Goal: Information Seeking & Learning: Learn about a topic

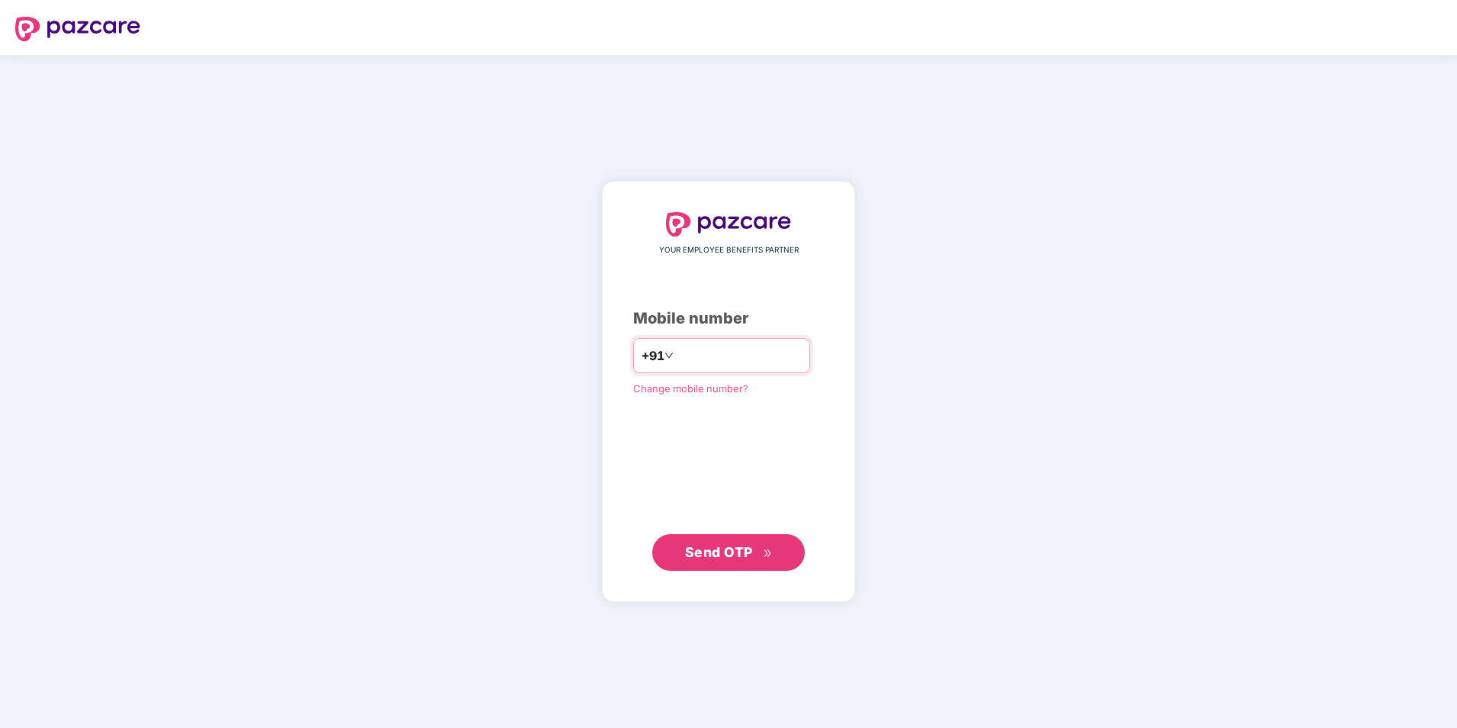
click at [684, 340] on div "+91" at bounding box center [721, 355] width 177 height 35
click at [730, 365] on input "number" at bounding box center [739, 355] width 125 height 24
click at [755, 553] on span "Send OTP" at bounding box center [729, 551] width 88 height 21
drag, startPoint x: 668, startPoint y: 355, endPoint x: 649, endPoint y: 355, distance: 18.3
click at [649, 355] on div "**********" at bounding box center [721, 355] width 177 height 35
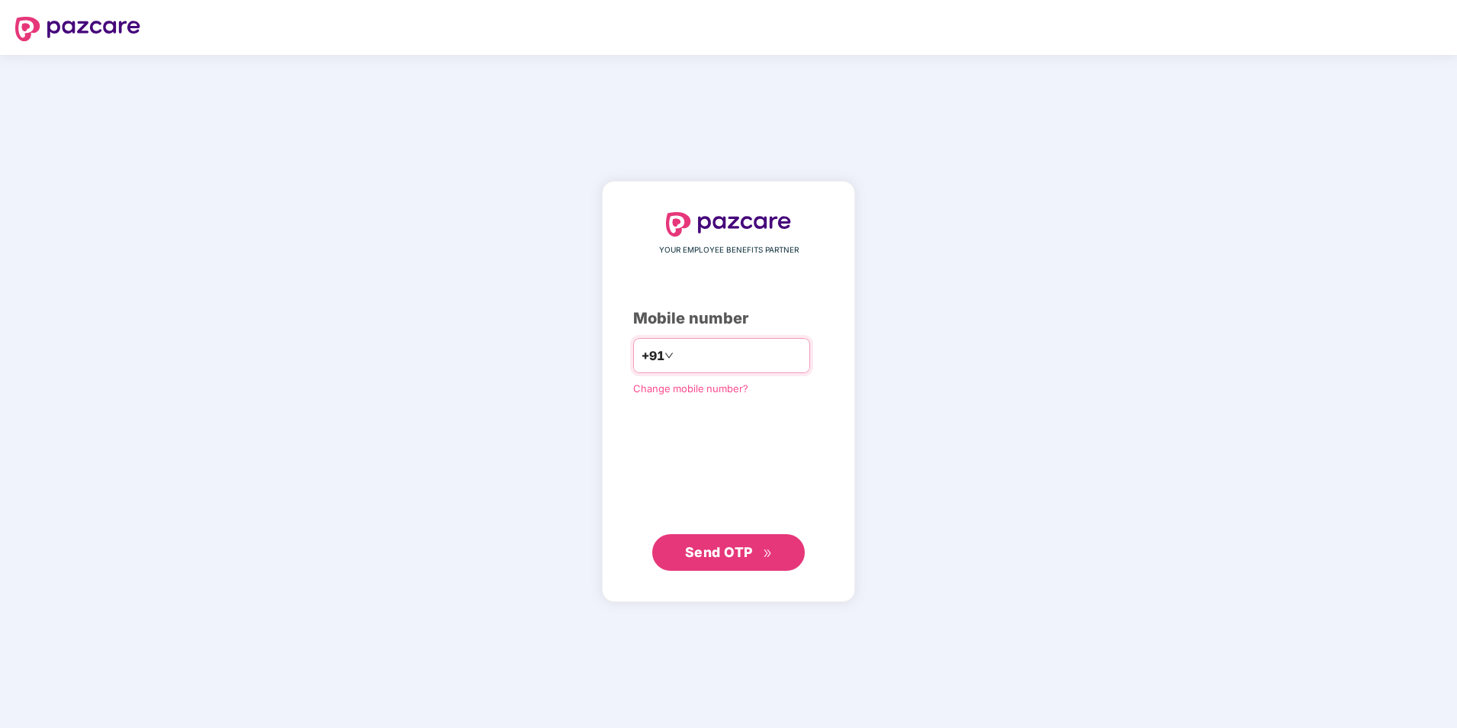
click at [677, 355] on input "**********" at bounding box center [739, 355] width 125 height 24
click at [665, 356] on icon "down" at bounding box center [669, 355] width 9 height 9
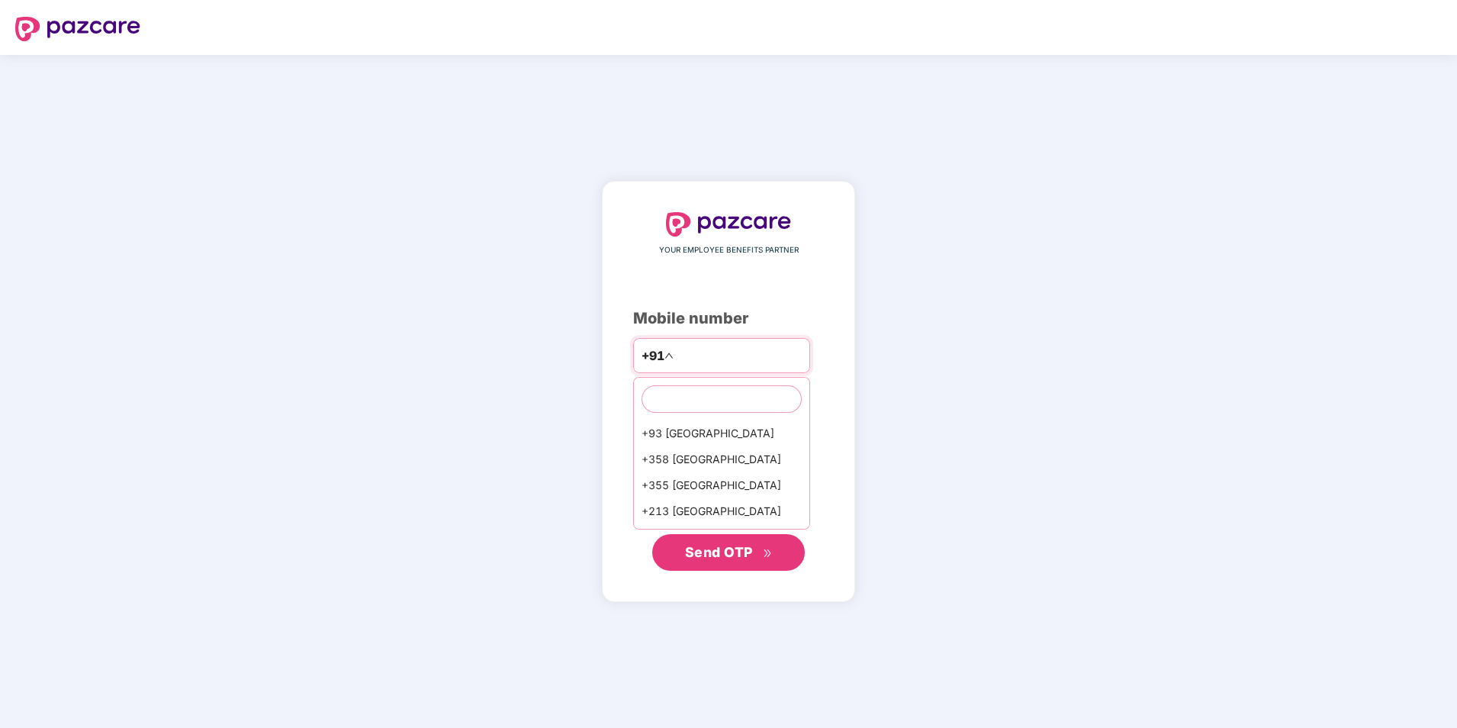
click at [677, 355] on input "**********" at bounding box center [739, 355] width 125 height 24
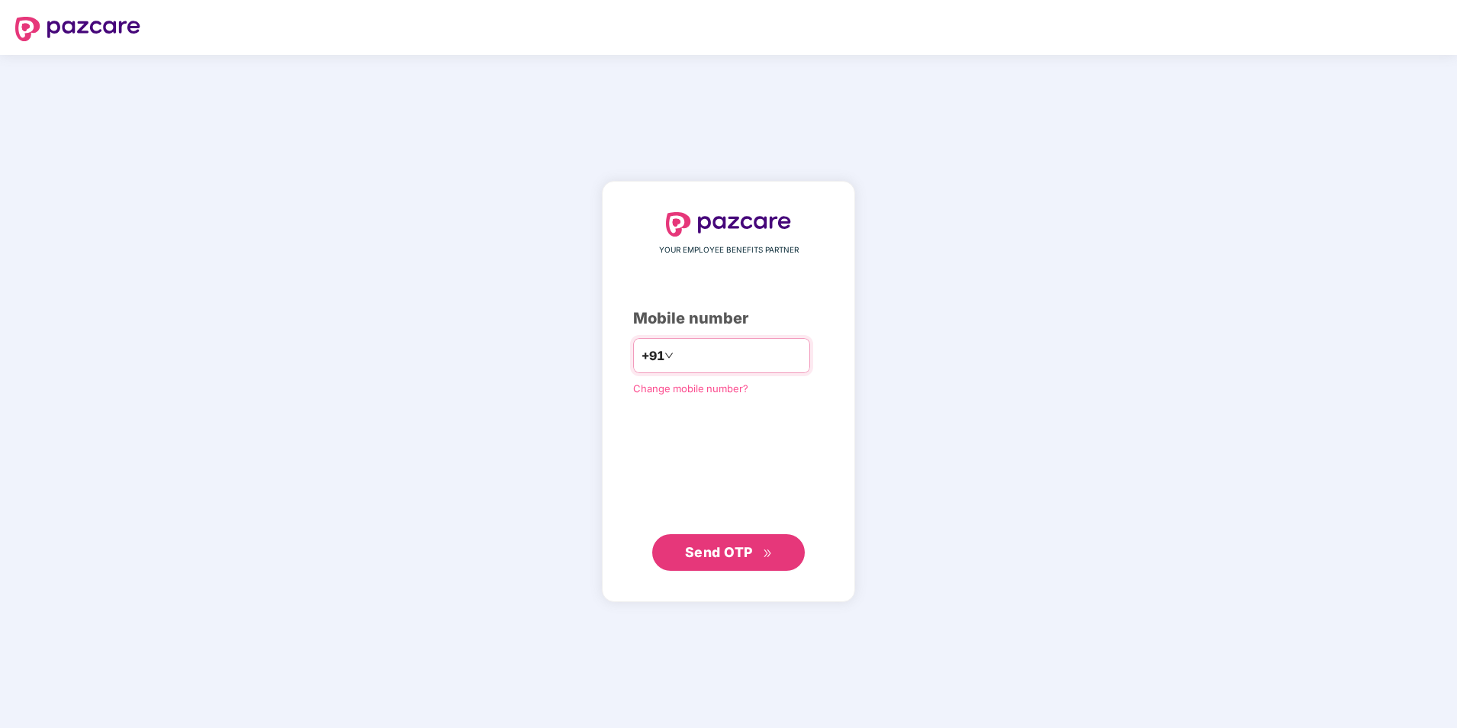
type input "**********"
click at [759, 551] on span "Send OTP" at bounding box center [729, 551] width 88 height 21
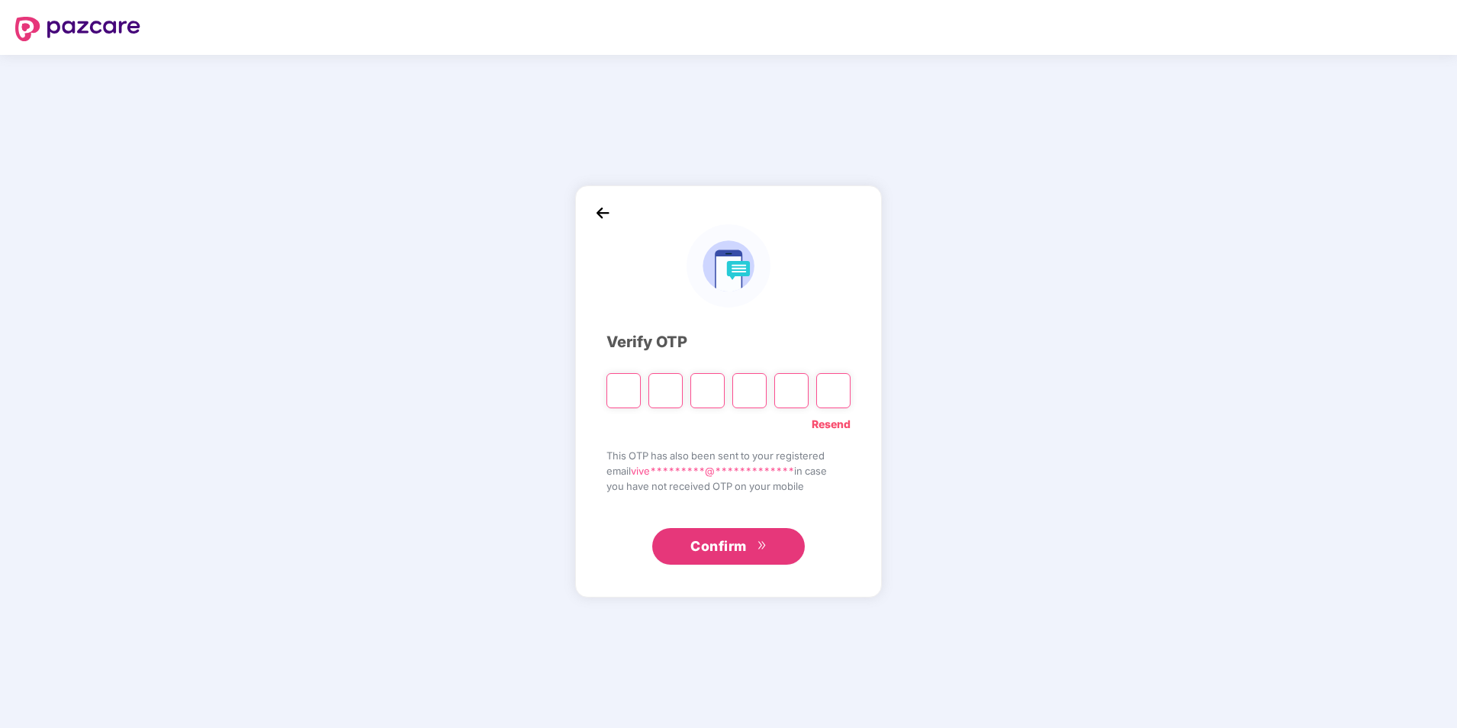
type input "*"
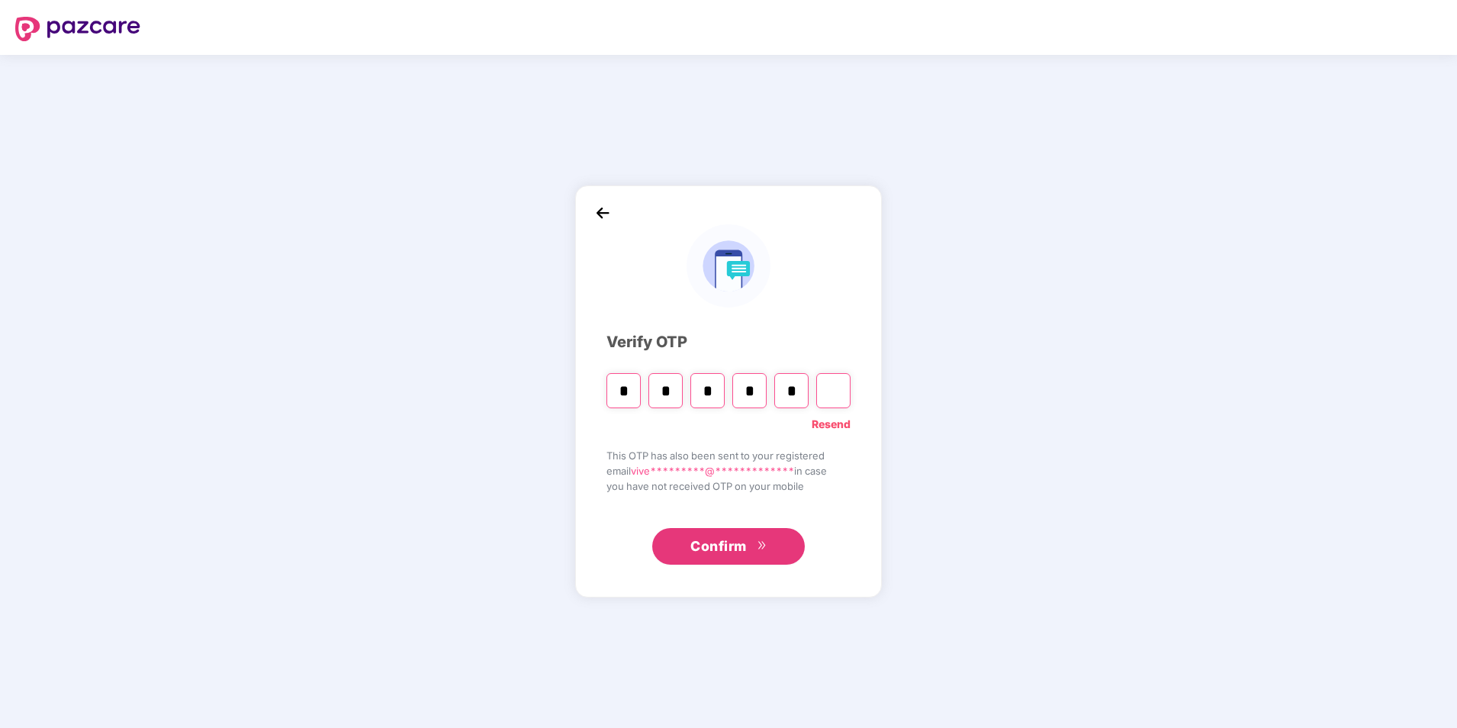
type input "*"
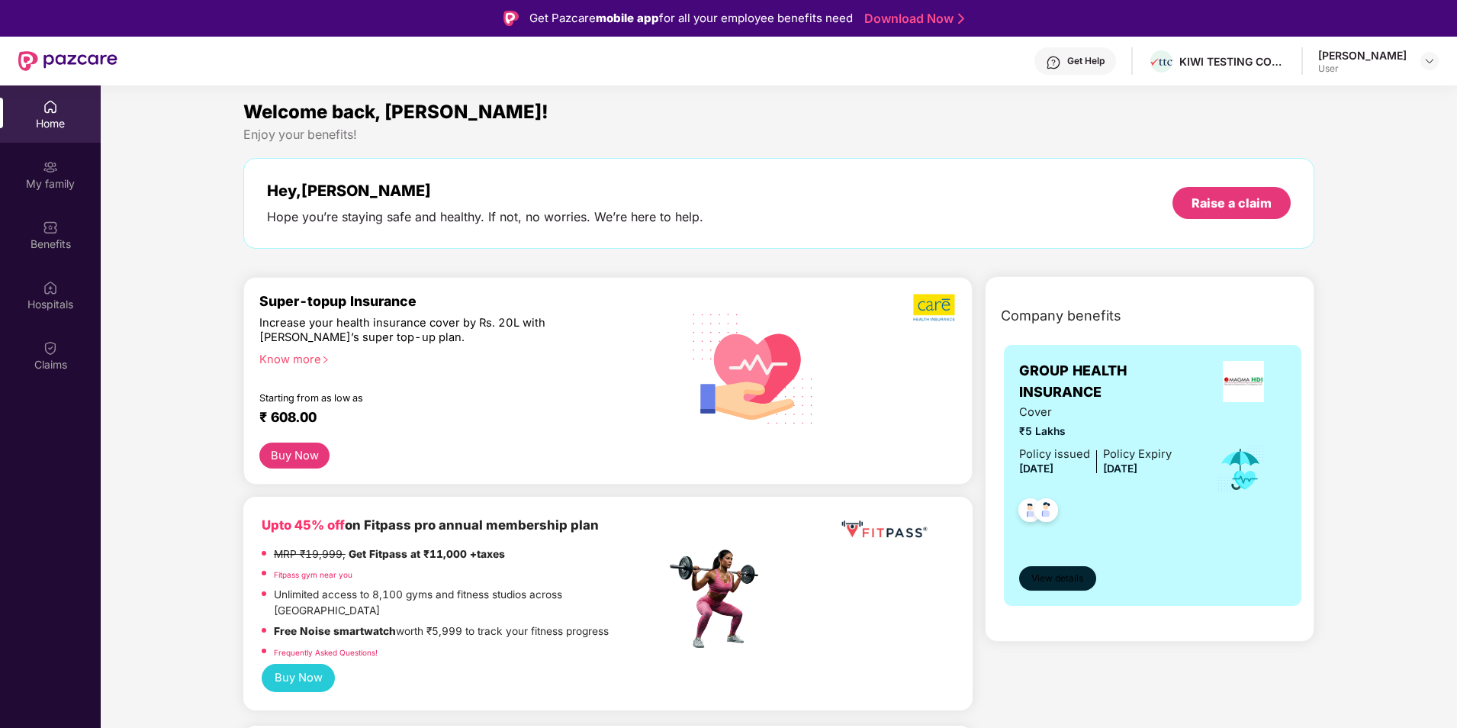
click at [1066, 581] on span "View details" at bounding box center [1058, 578] width 52 height 14
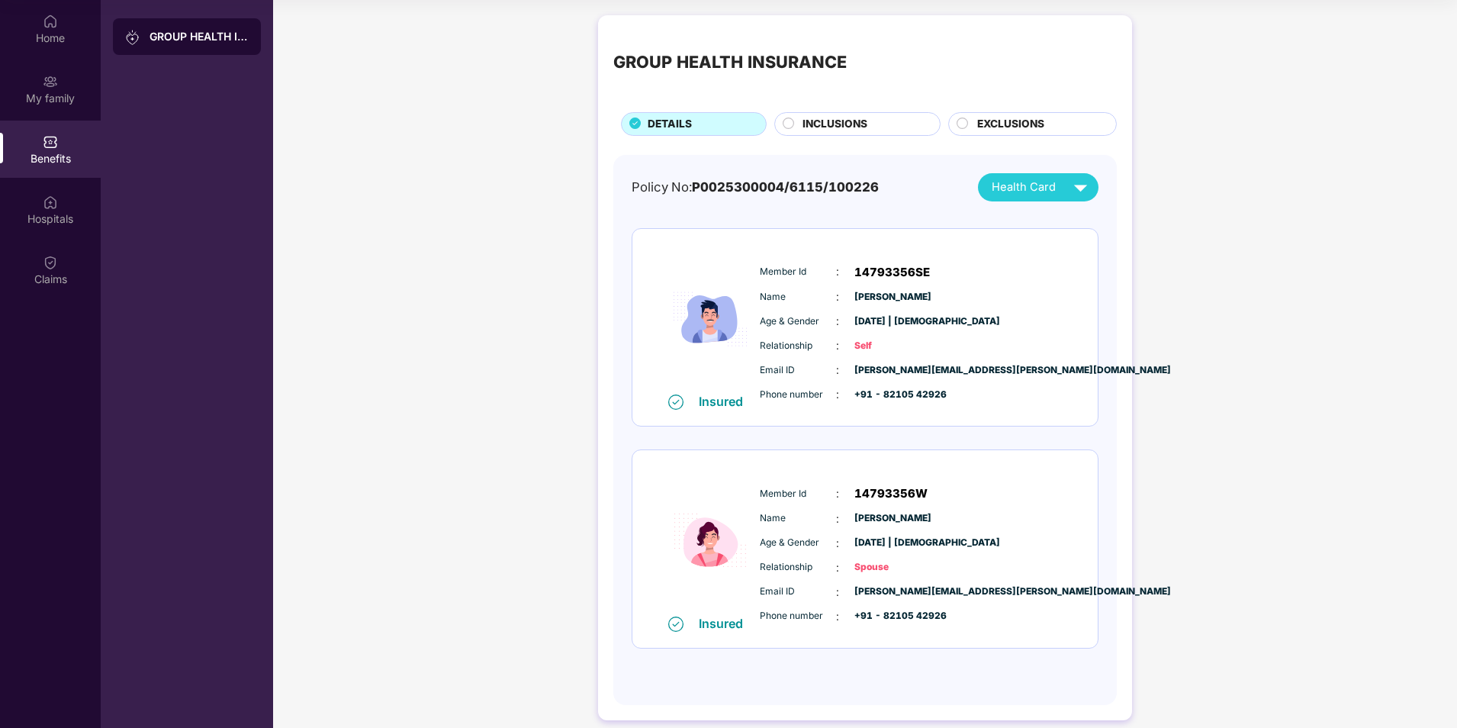
click at [870, 125] on div "INCLUSIONS" at bounding box center [863, 125] width 137 height 19
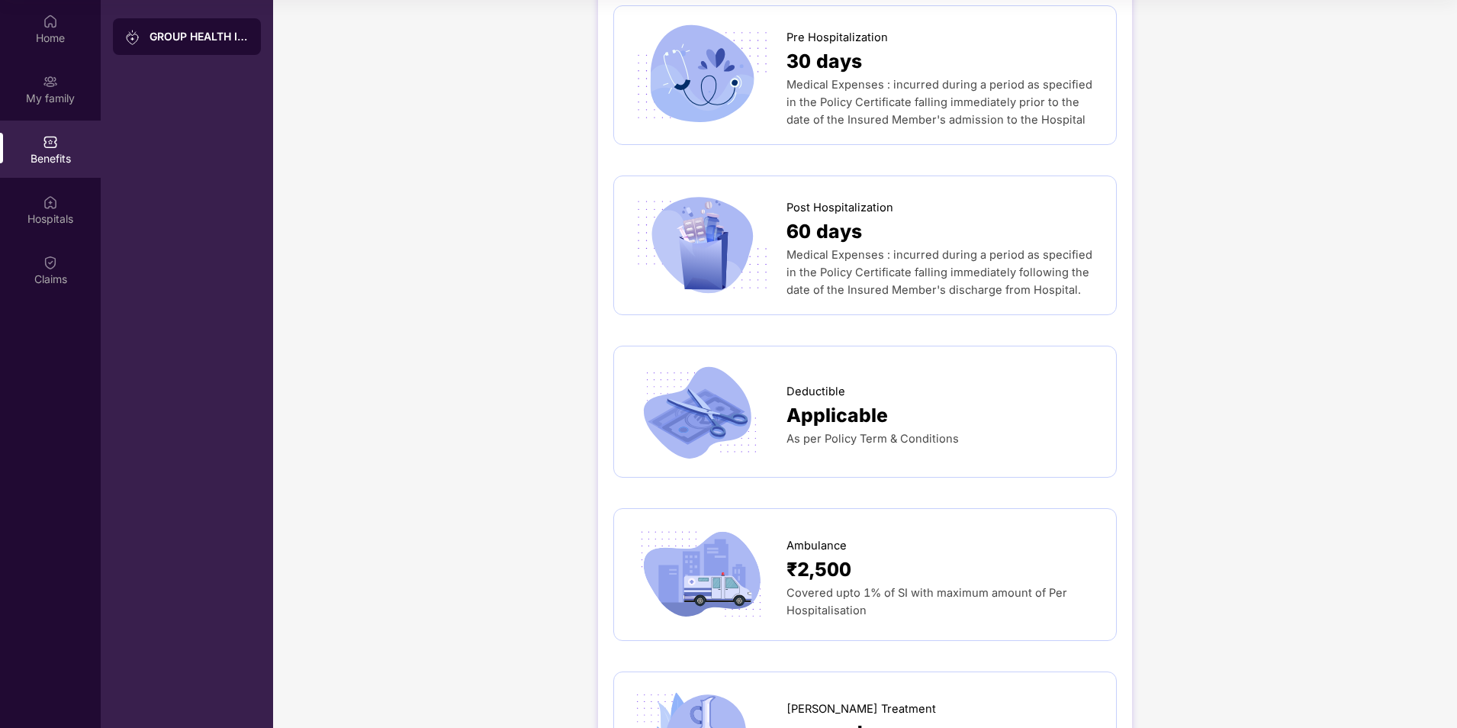
scroll to position [1106, 0]
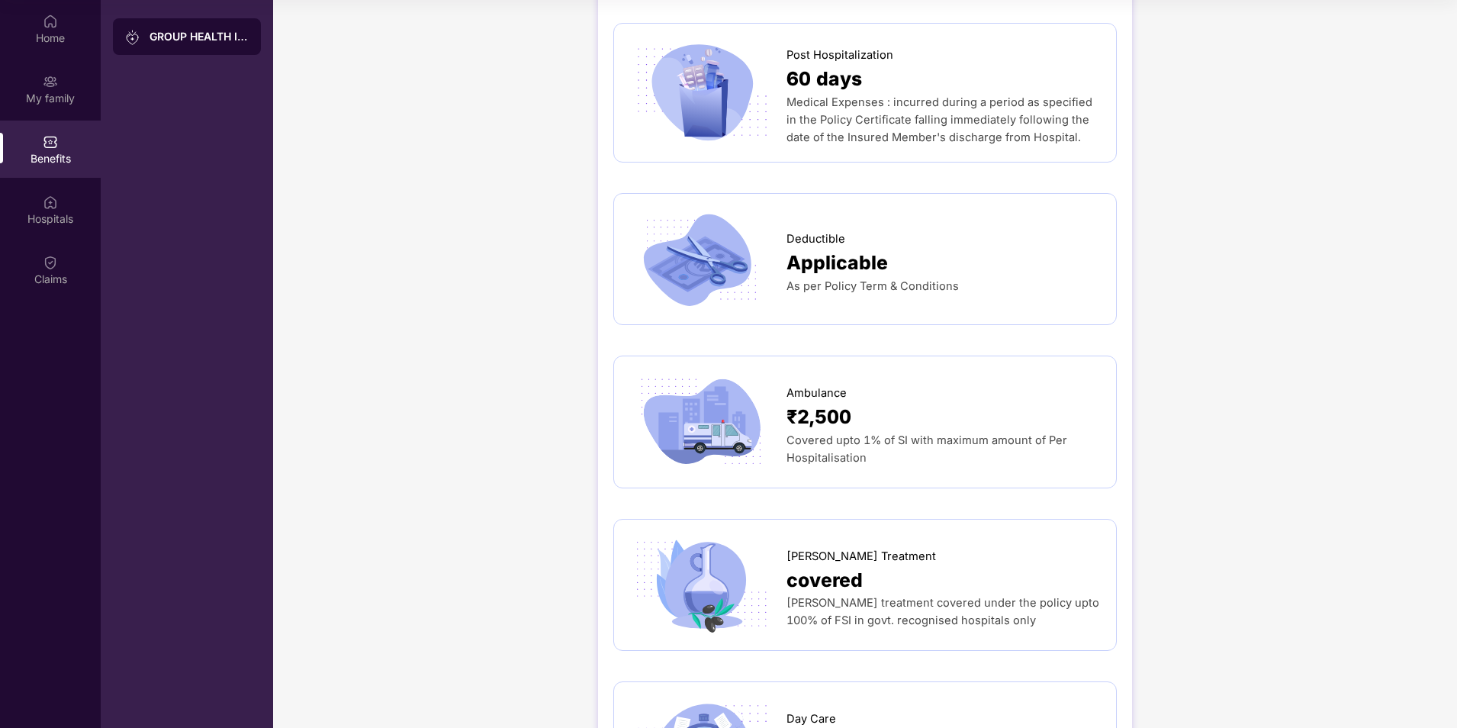
click at [815, 548] on span "[PERSON_NAME] Treatment" at bounding box center [862, 557] width 150 height 18
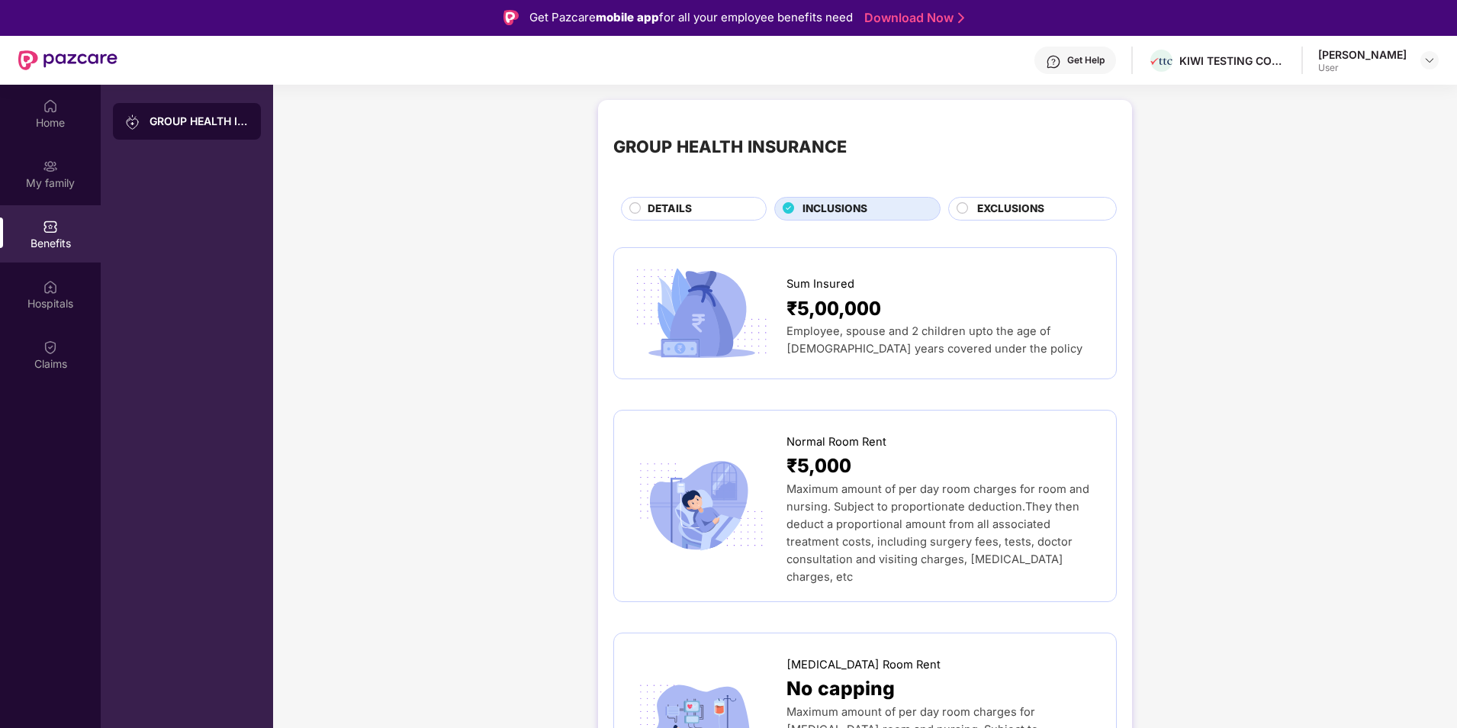
scroll to position [0, 0]
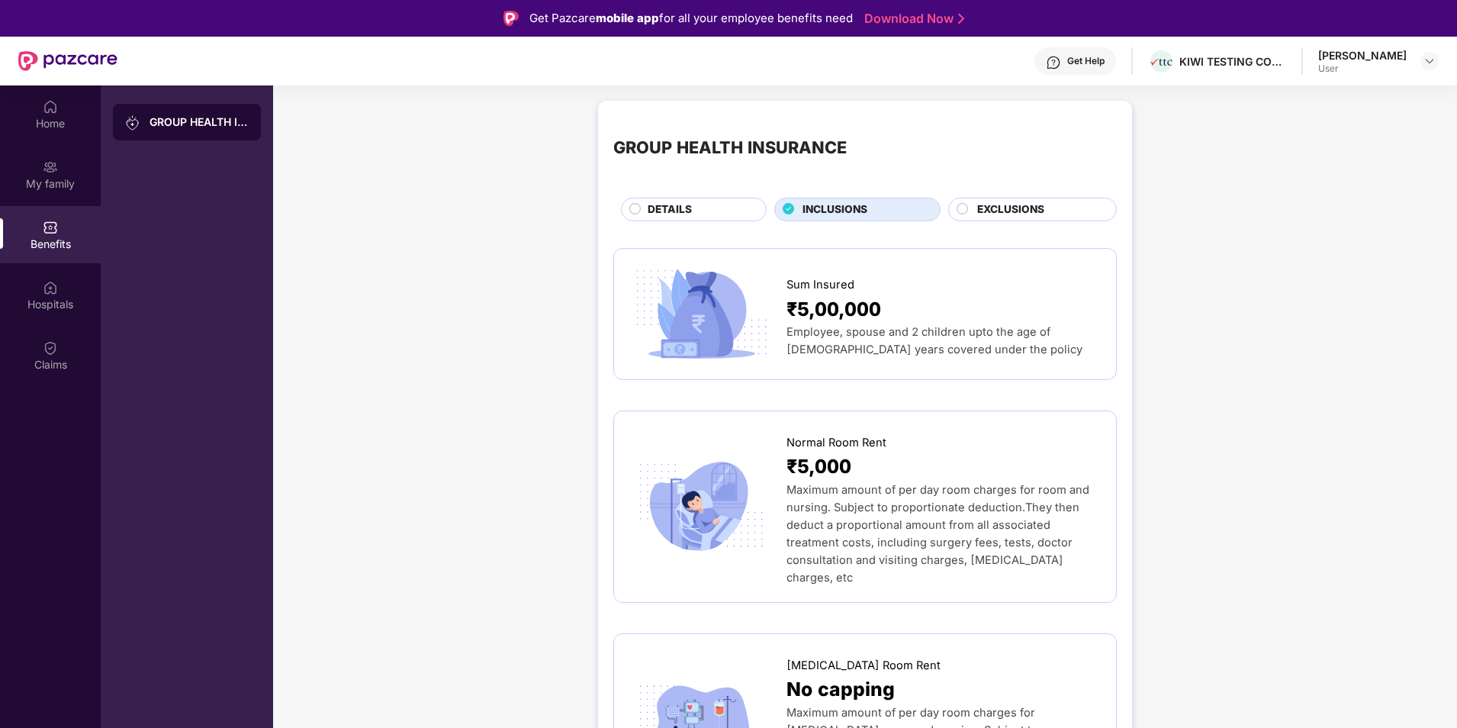
click at [1006, 201] on div "EXCLUSIONS" at bounding box center [1032, 210] width 169 height 24
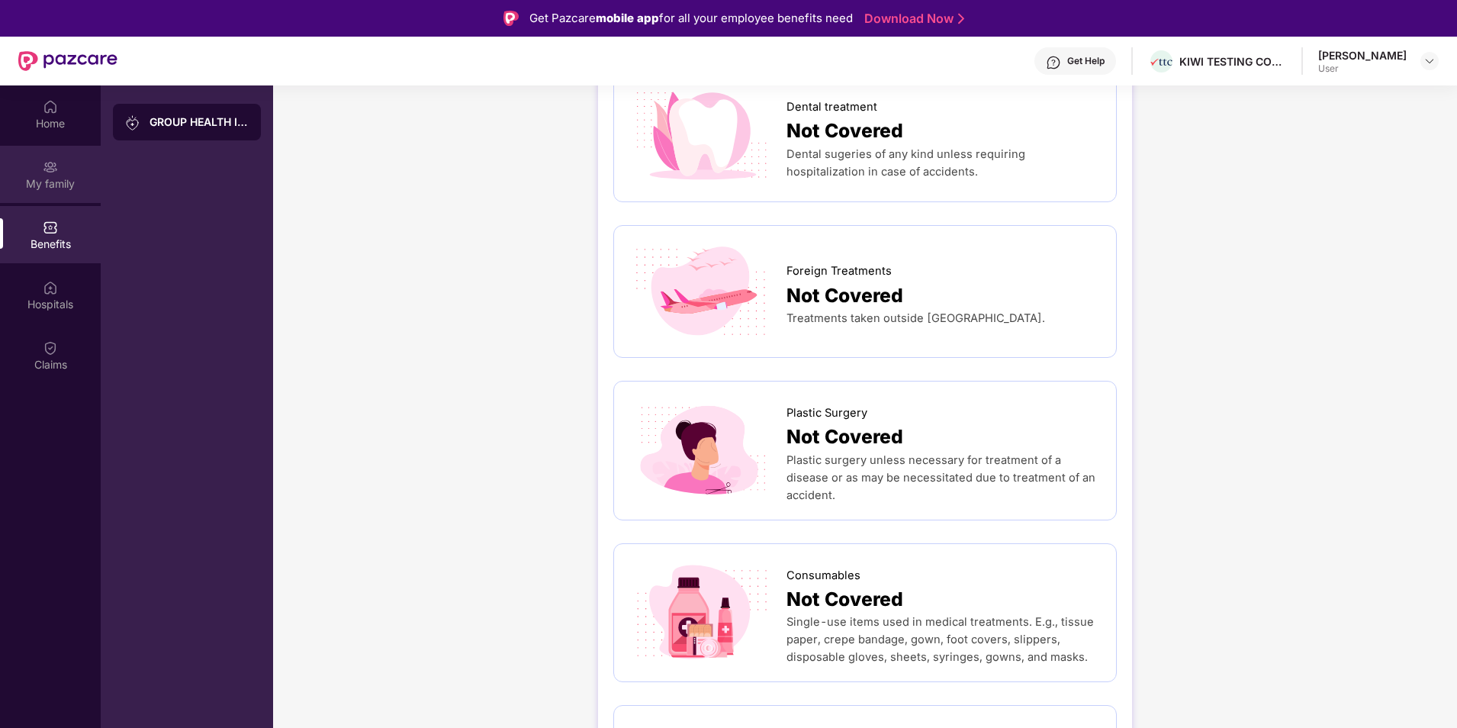
scroll to position [494, 0]
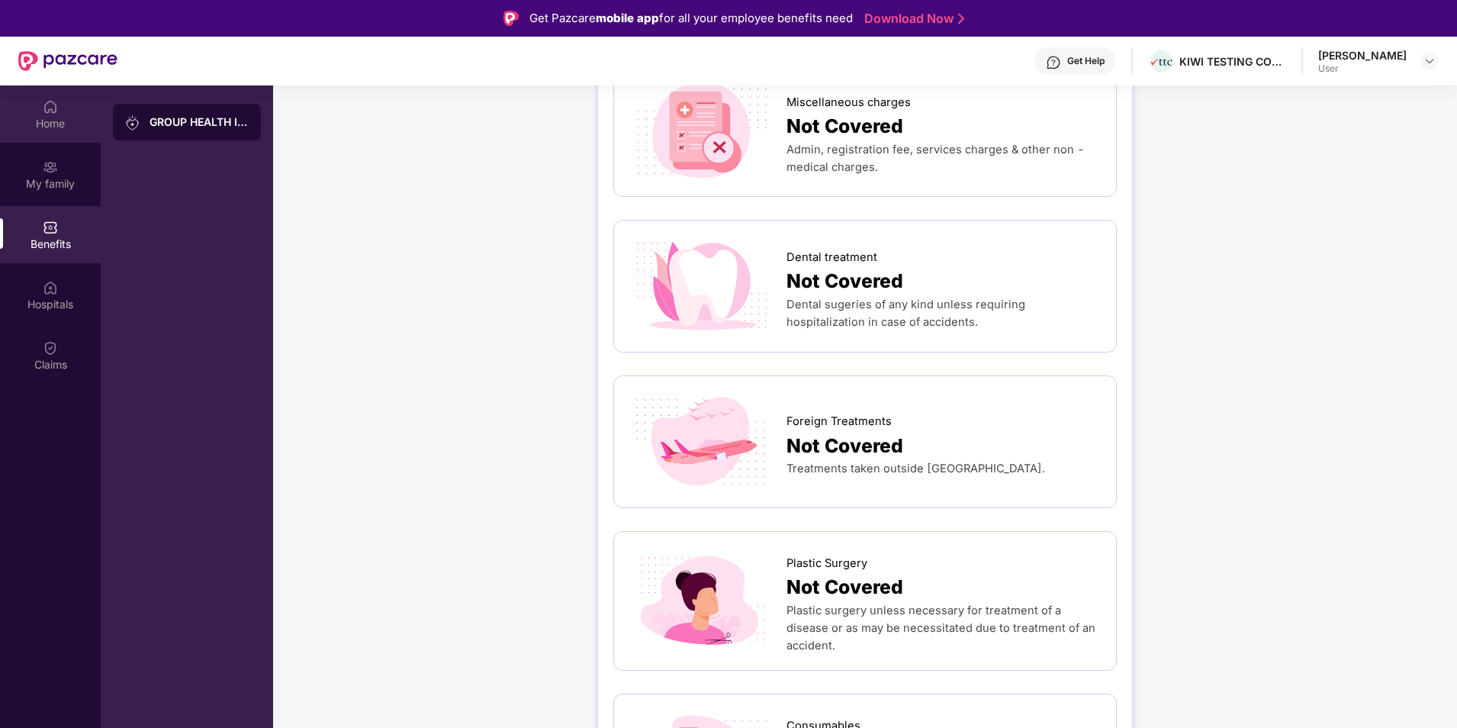
click at [45, 133] on div "Home" at bounding box center [50, 113] width 101 height 57
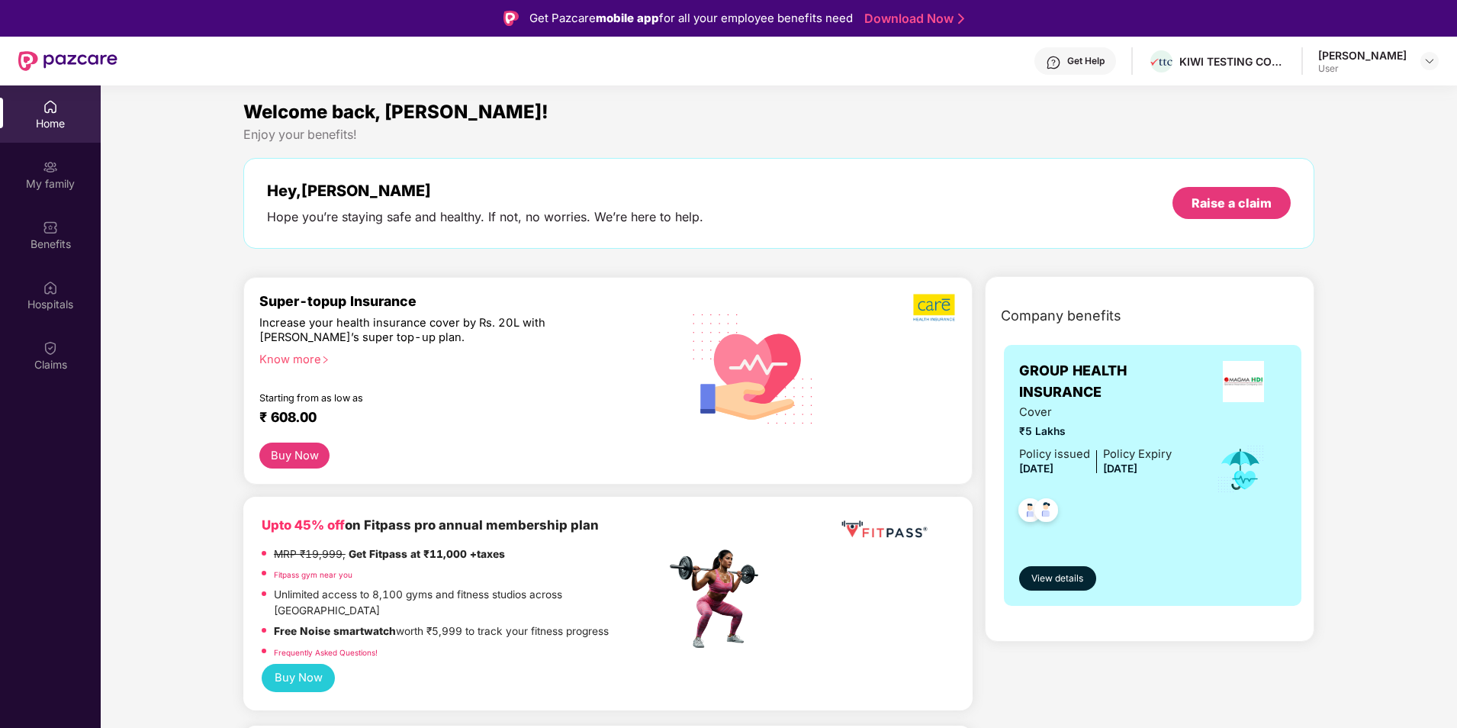
click at [311, 455] on button "Buy Now" at bounding box center [294, 456] width 70 height 27
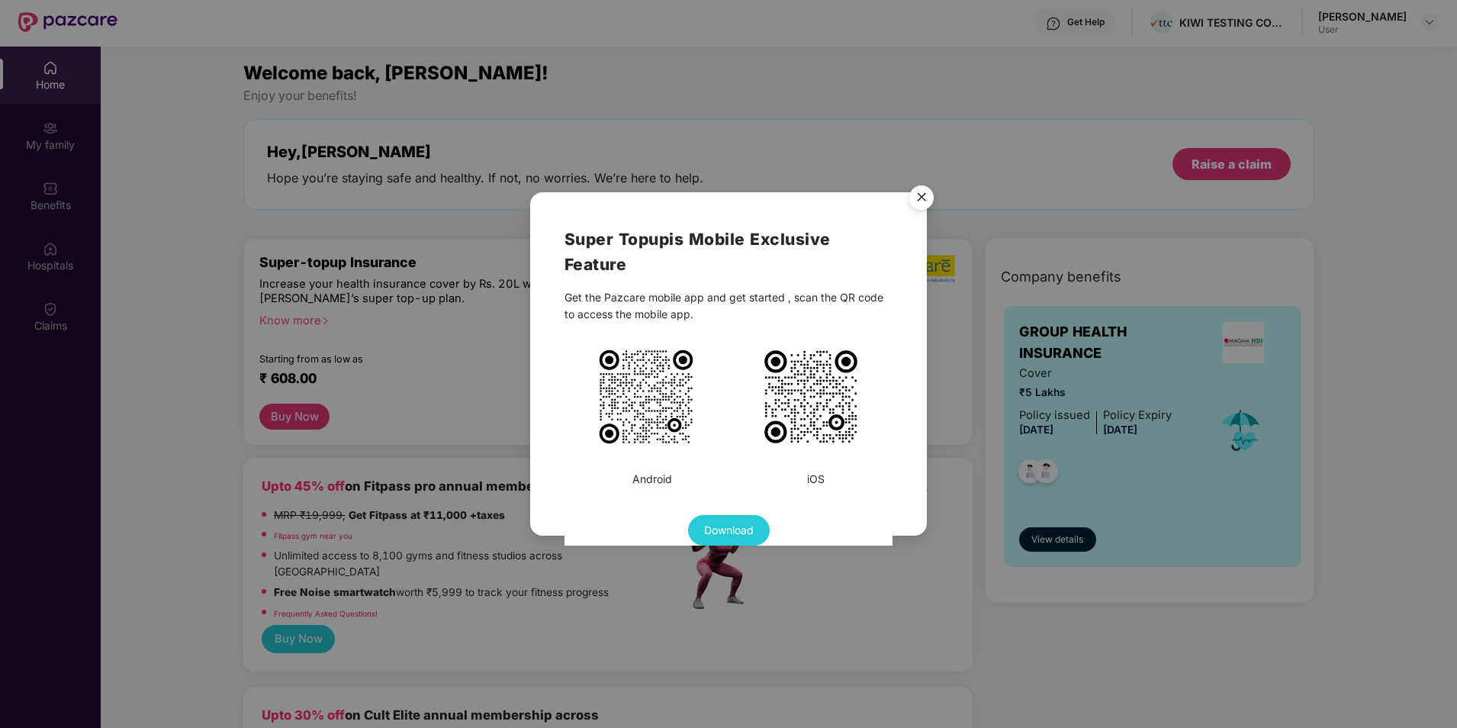
scroll to position [85, 0]
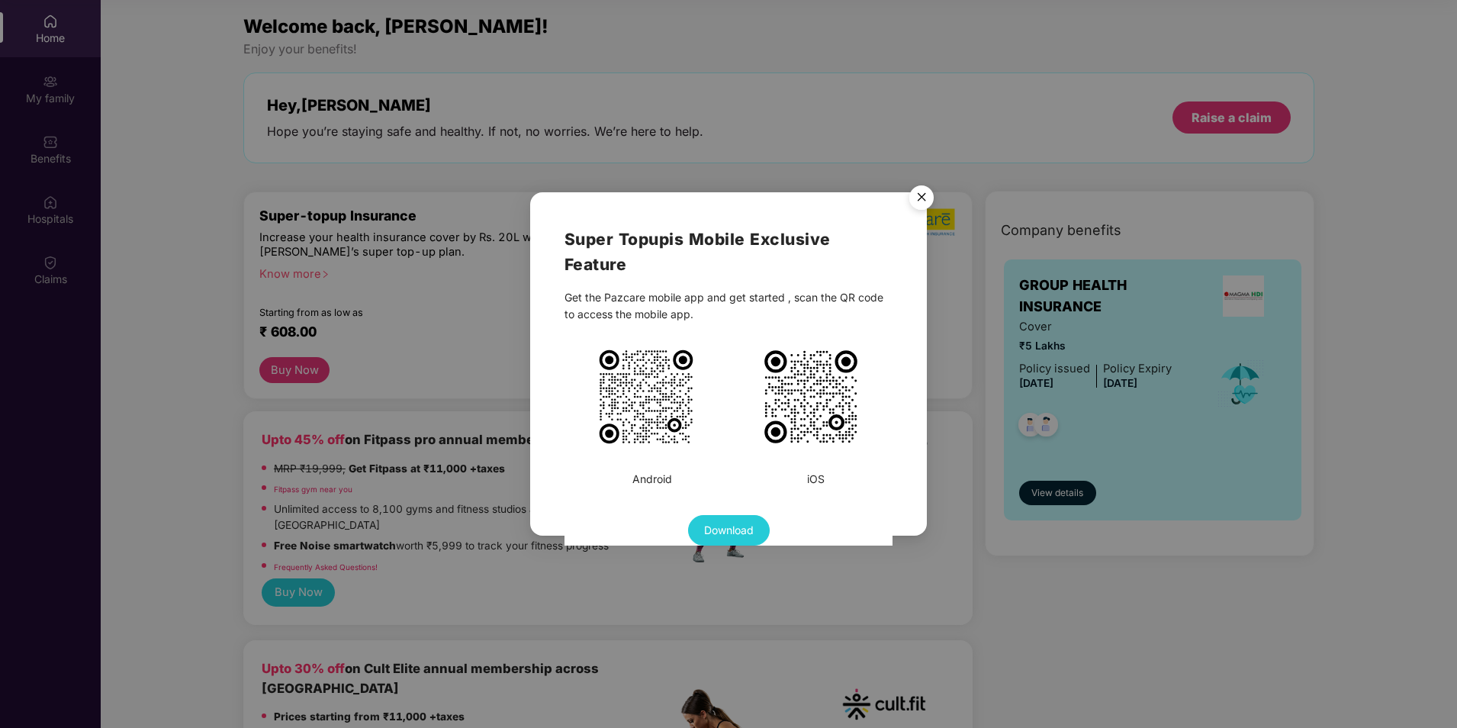
click at [913, 197] on img "Close" at bounding box center [921, 200] width 43 height 43
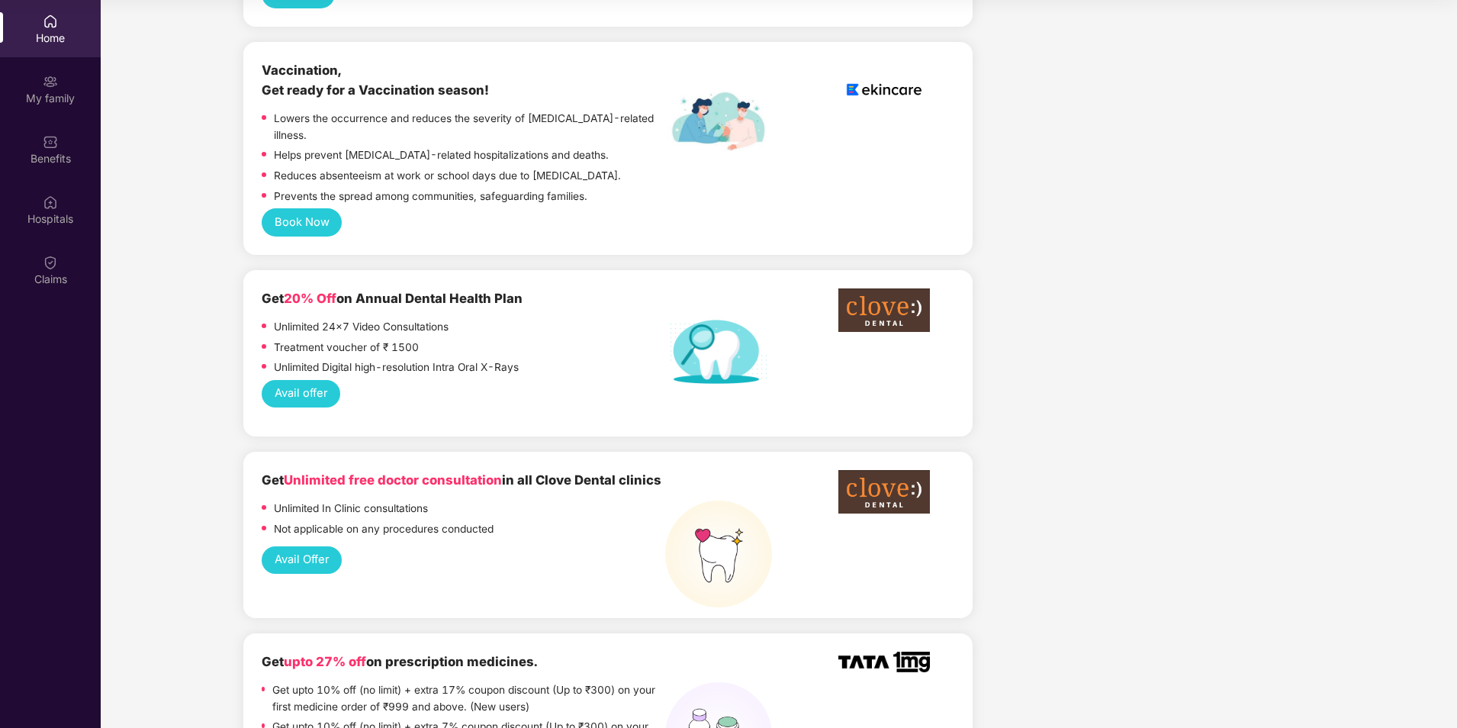
scroll to position [819, 0]
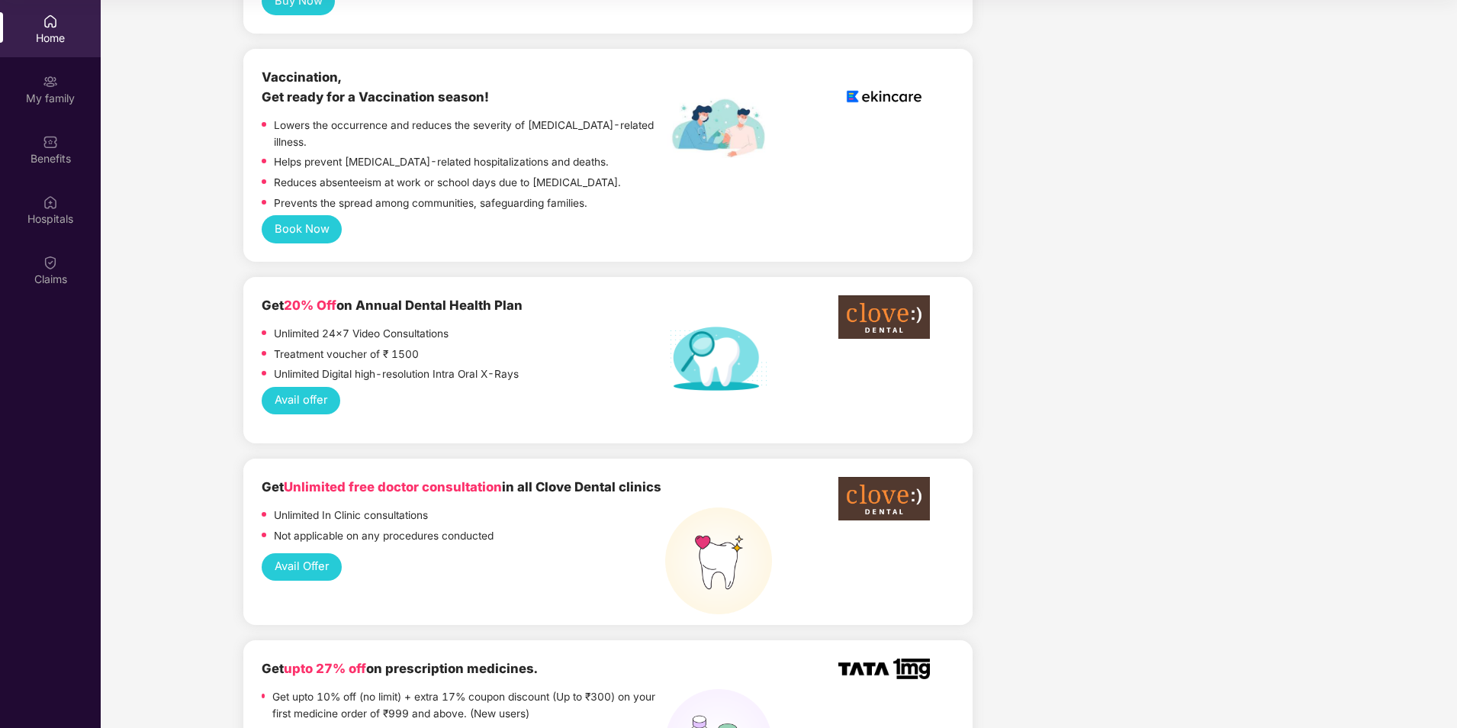
click at [326, 553] on button "Avail Offer" at bounding box center [302, 567] width 80 height 28
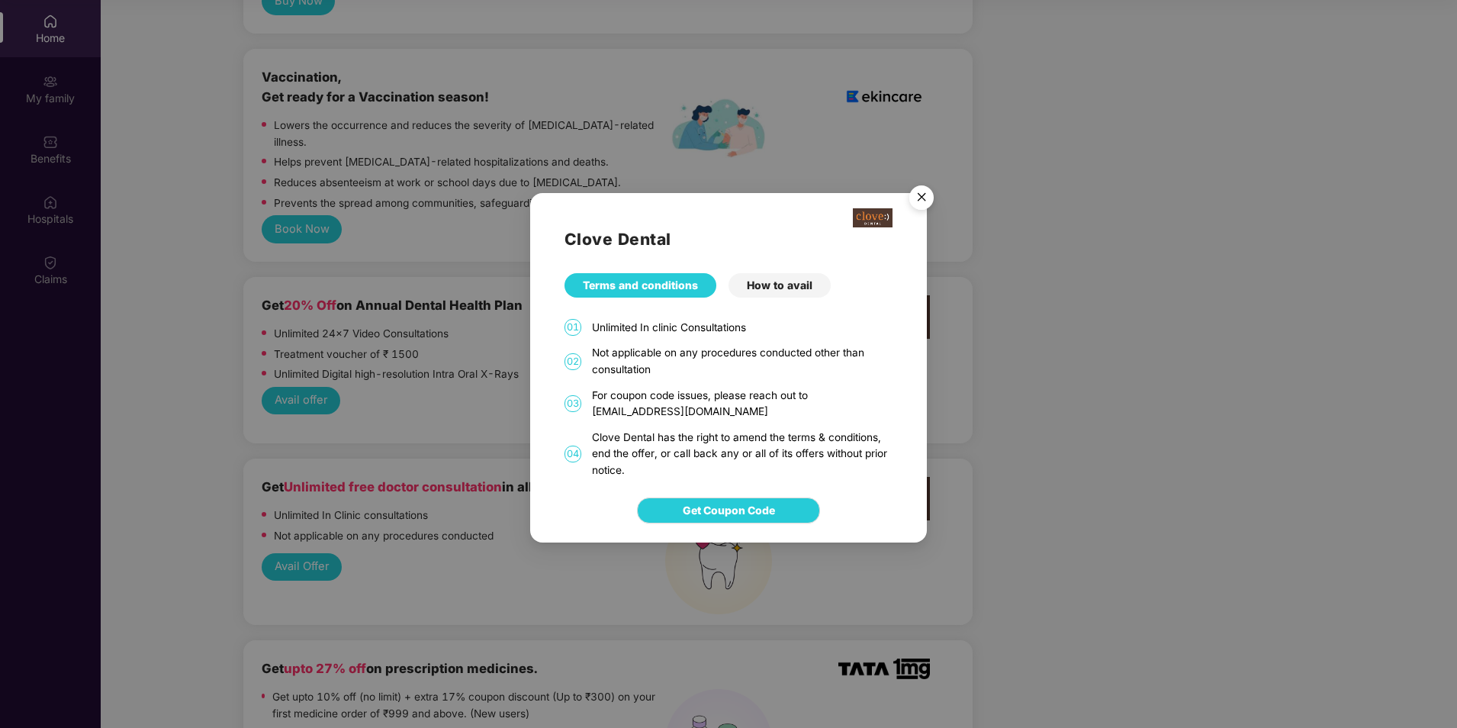
click at [763, 294] on div "How to avail" at bounding box center [780, 285] width 102 height 24
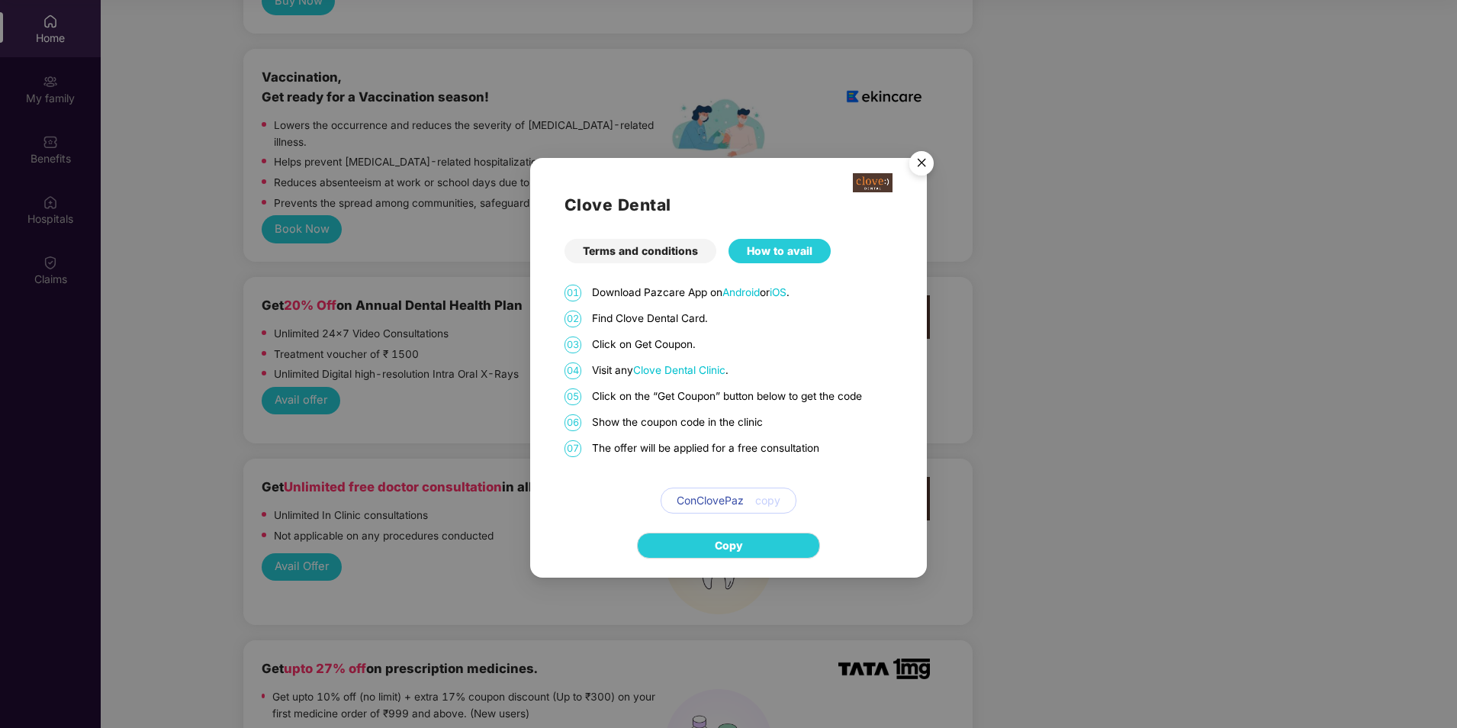
click at [919, 162] on img "Close" at bounding box center [921, 165] width 43 height 43
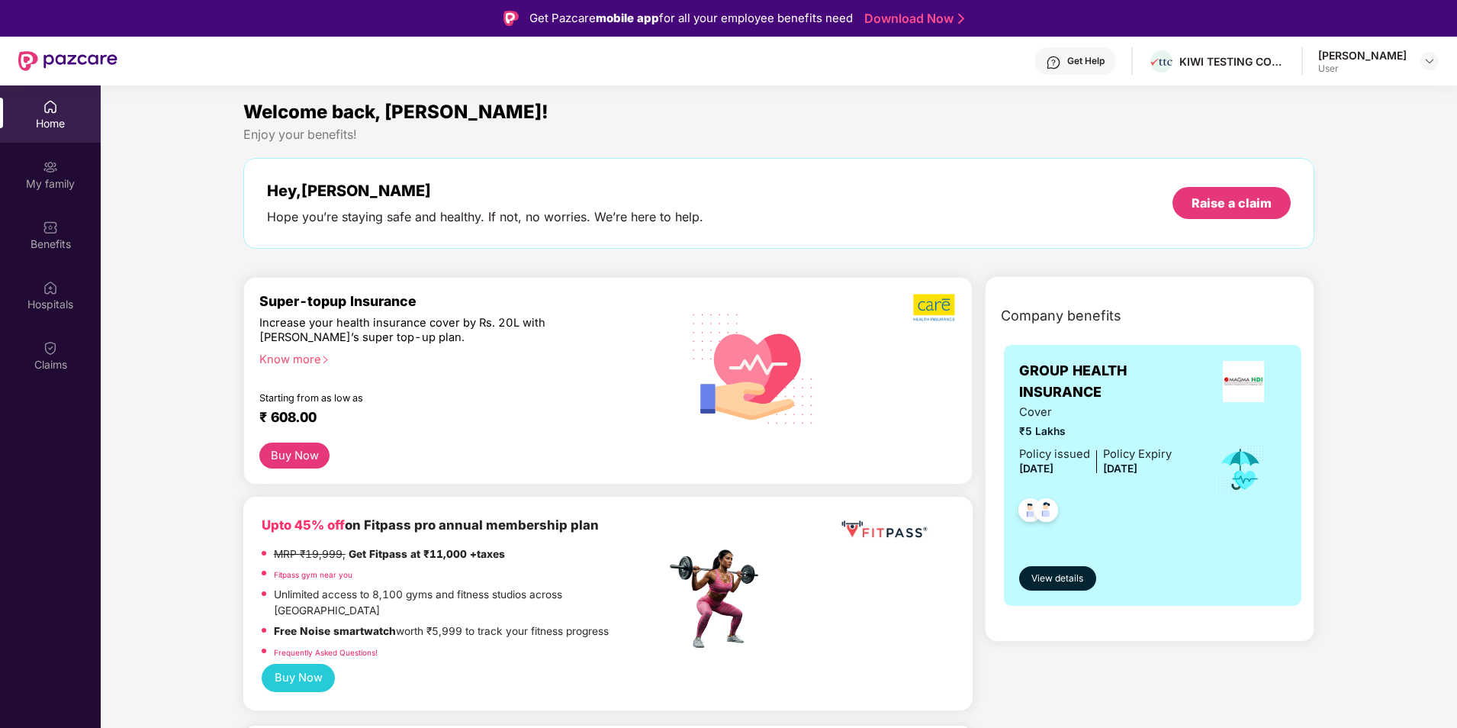
scroll to position [153, 0]
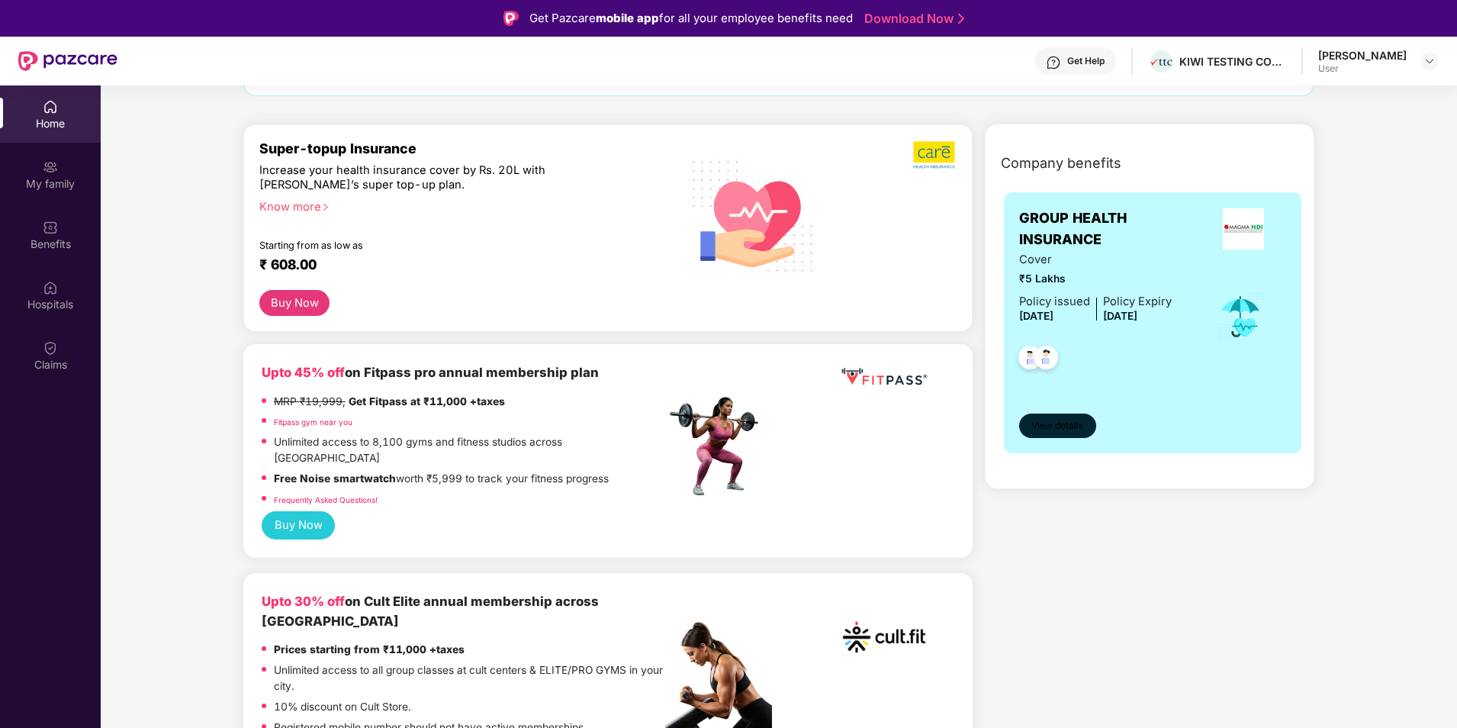
click at [1064, 429] on span "View details" at bounding box center [1058, 426] width 52 height 14
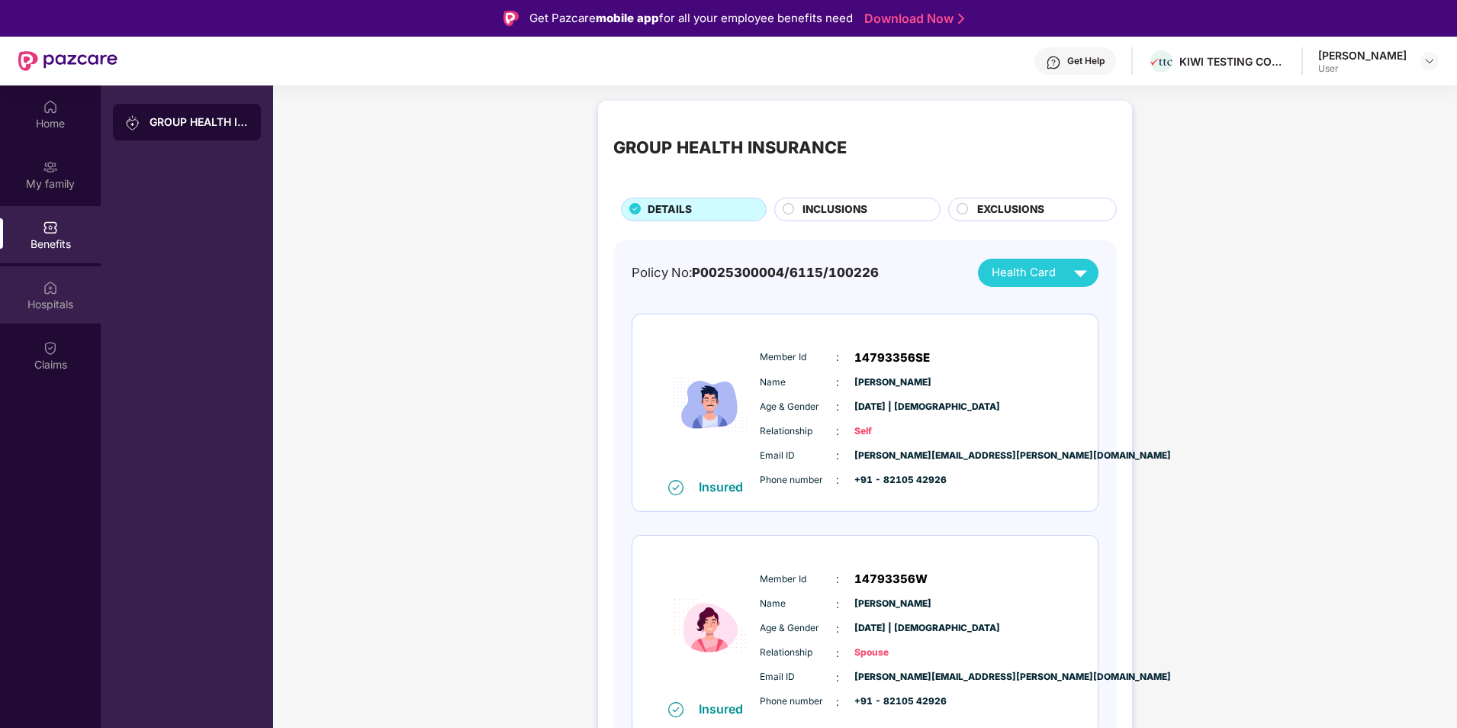
click at [53, 304] on div "Hospitals" at bounding box center [50, 304] width 101 height 15
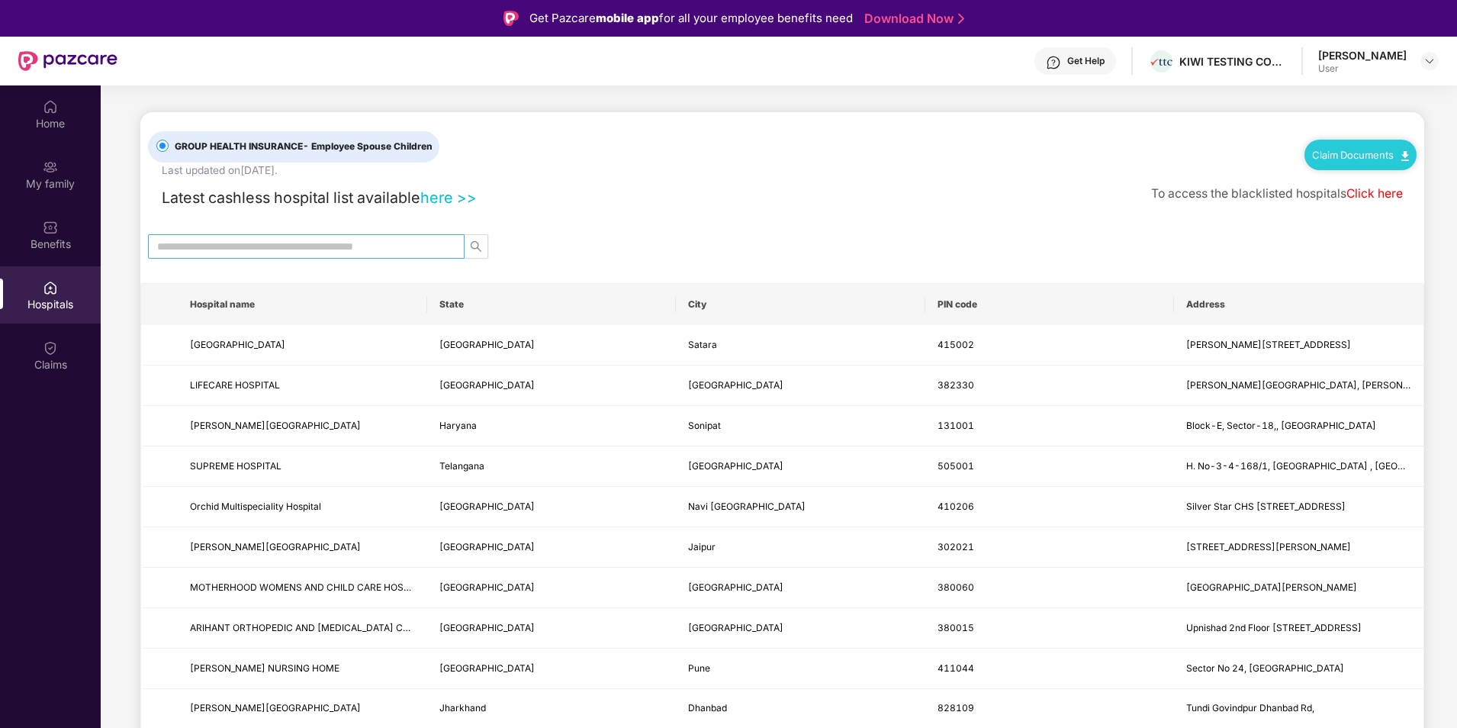
click at [243, 255] on input "text" at bounding box center [300, 246] width 286 height 17
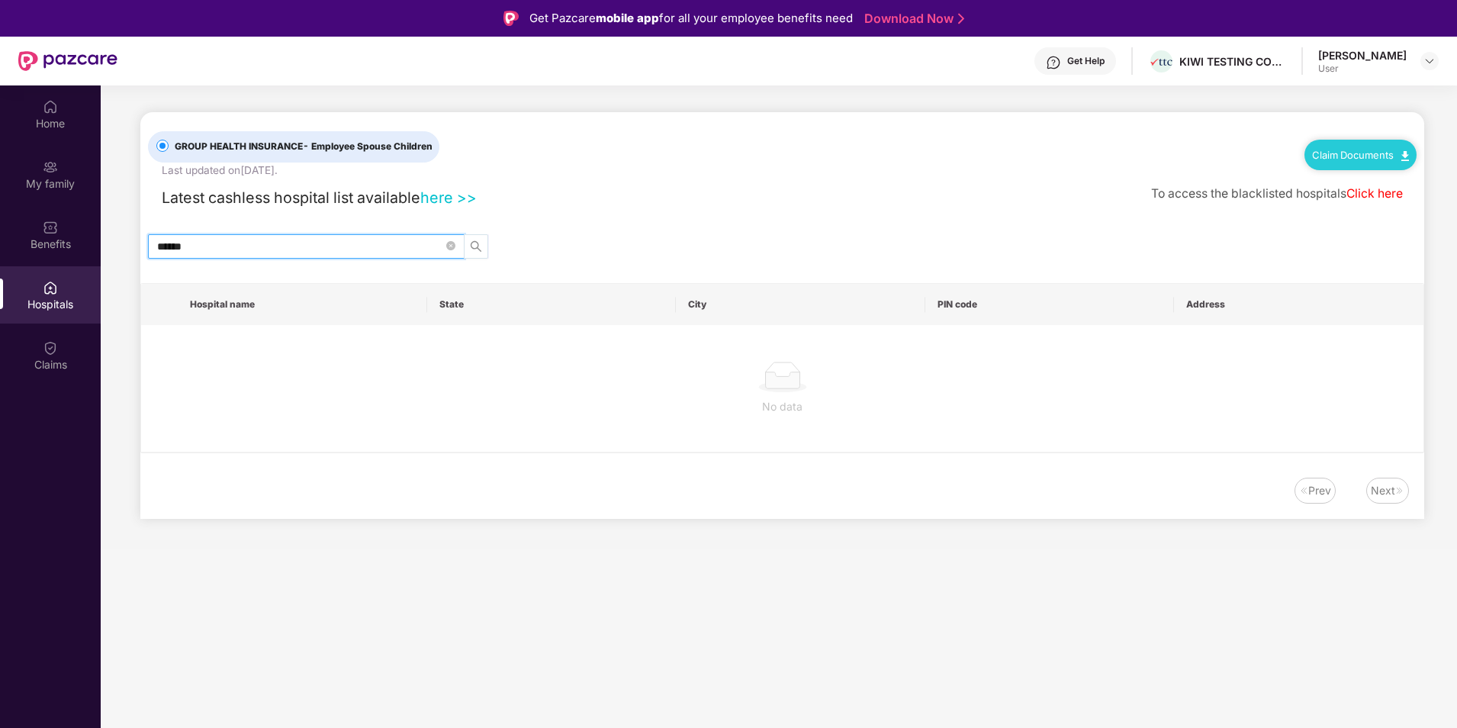
click at [468, 253] on span "search" at bounding box center [476, 246] width 23 height 12
click at [250, 243] on input "******" at bounding box center [300, 246] width 286 height 17
type input "*"
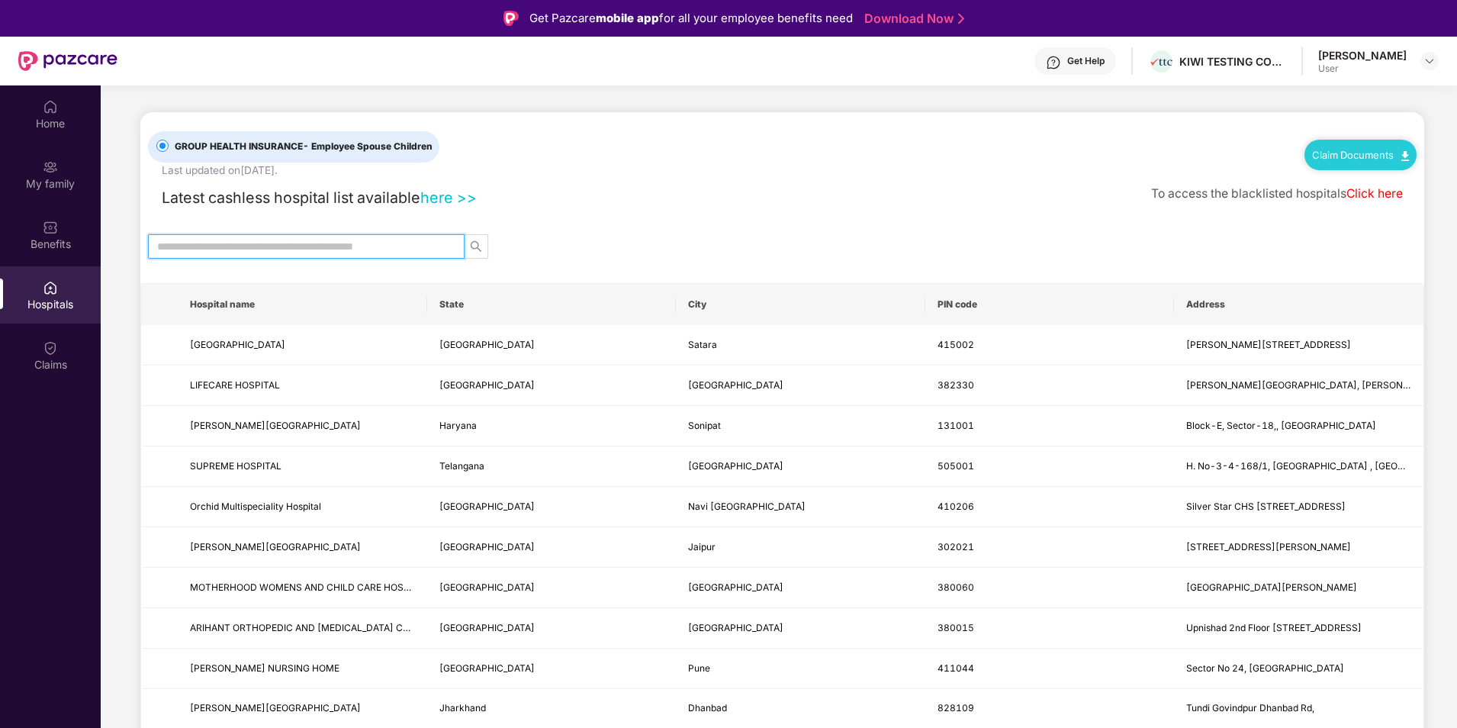
click at [445, 202] on link "here >>" at bounding box center [448, 197] width 56 height 18
click at [1364, 151] on link "Claim Documents" at bounding box center [1360, 155] width 97 height 12
click at [1055, 185] on div "Latest cashless hospital list available here >> To access the blacklisted hospi…" at bounding box center [782, 194] width 1269 height 31
click at [52, 114] on img at bounding box center [50, 106] width 15 height 15
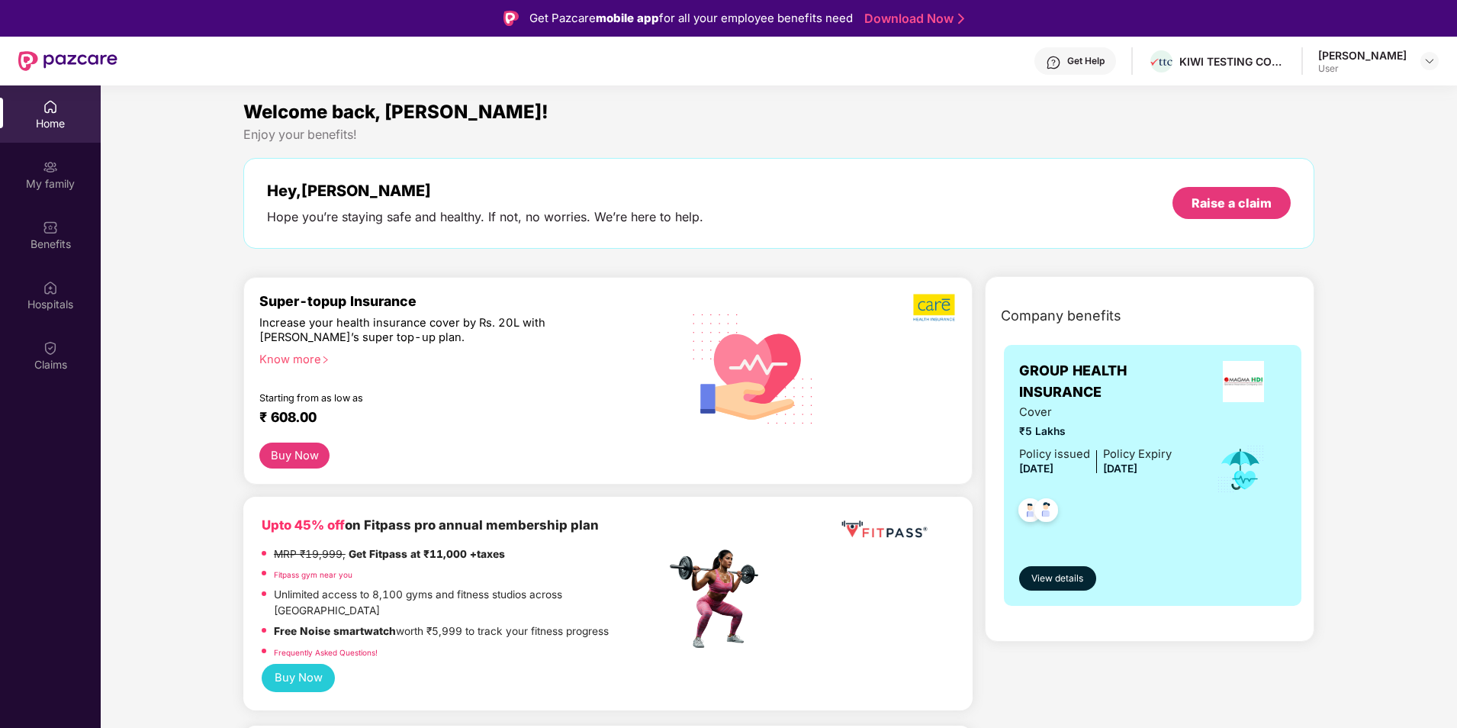
click at [1245, 392] on img at bounding box center [1243, 381] width 41 height 41
click at [1389, 62] on div "[PERSON_NAME]" at bounding box center [1362, 55] width 89 height 14
click at [1424, 62] on img at bounding box center [1430, 61] width 12 height 12
click at [1004, 128] on div "Enjoy your benefits!" at bounding box center [778, 135] width 1071 height 16
click at [312, 450] on button "Buy Now" at bounding box center [294, 456] width 70 height 27
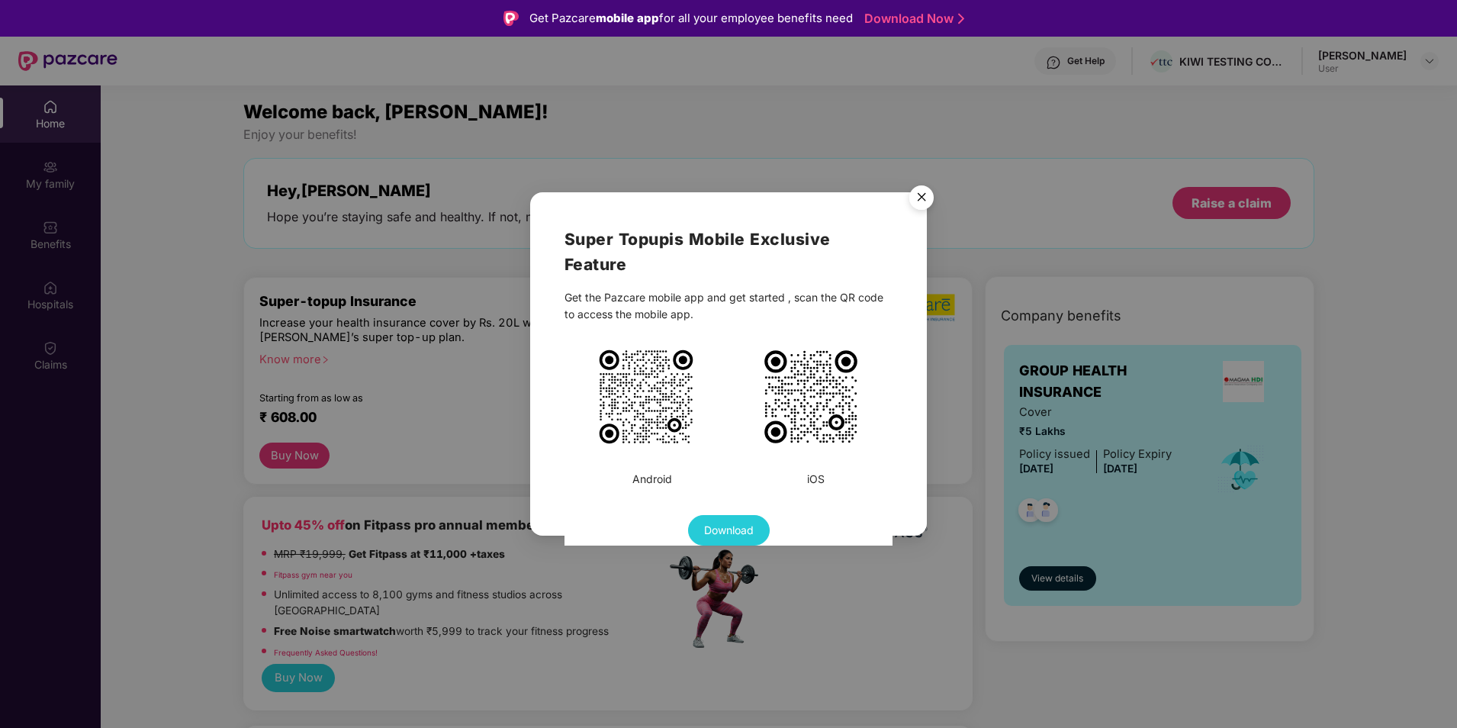
scroll to position [85, 0]
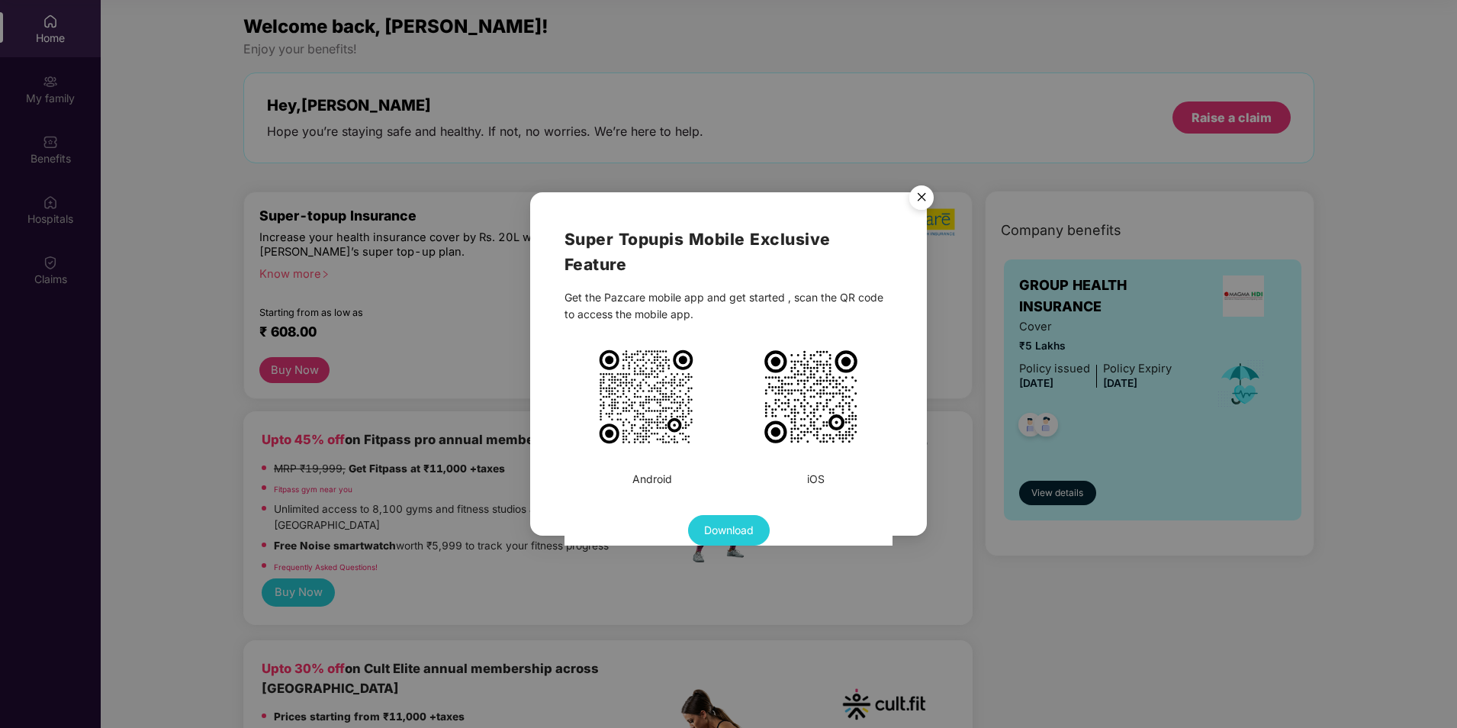
click at [920, 202] on img "Close" at bounding box center [921, 200] width 43 height 43
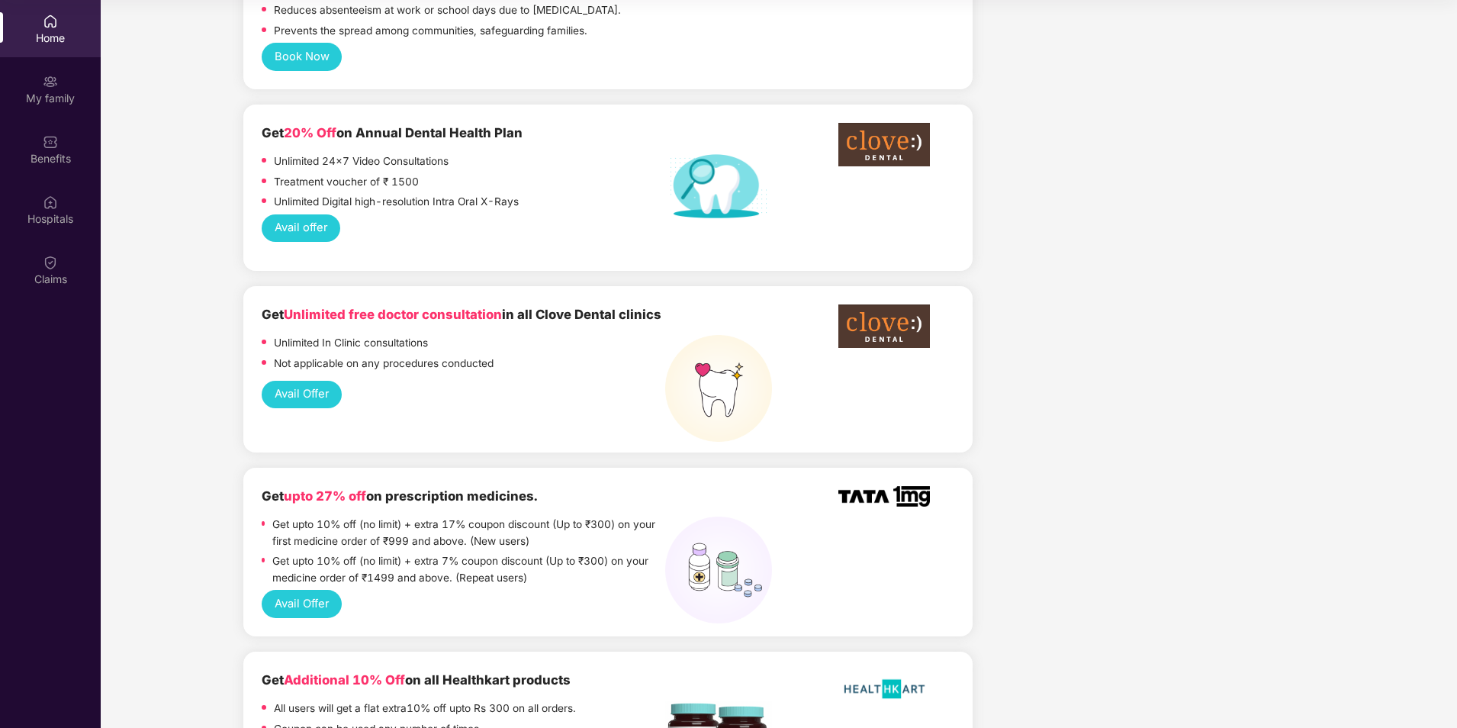
scroll to position [763, 0]
